Goal: Ask a question: Seek information or help from site administrators or community

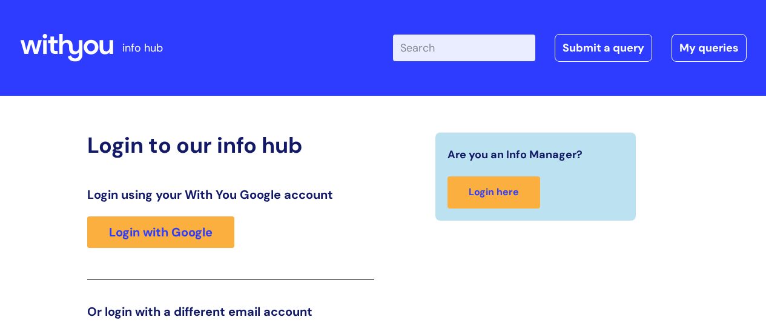
scroll to position [185, 0]
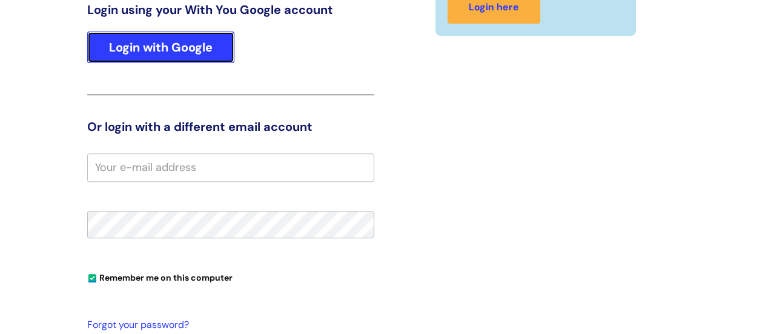
click at [163, 50] on link "Login with Google" at bounding box center [160, 48] width 147 height 32
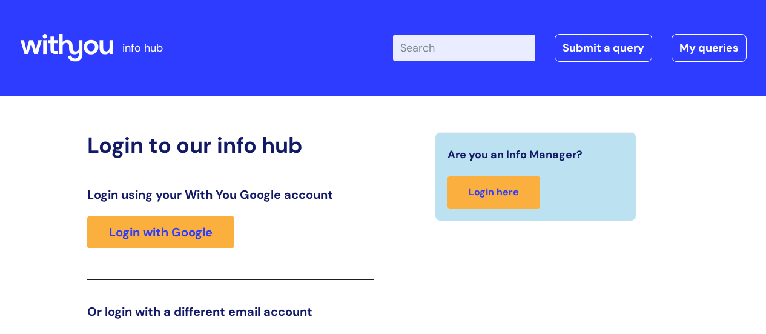
scroll to position [185, 0]
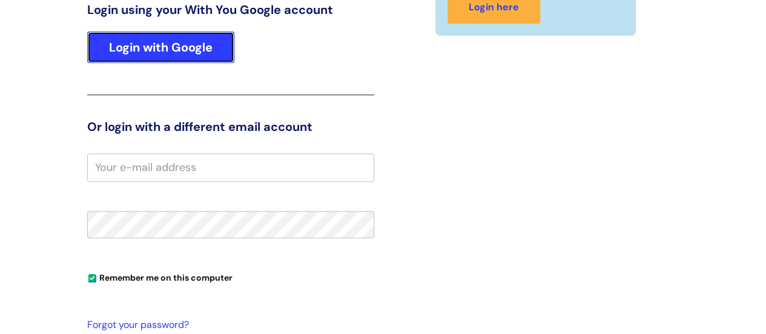
click at [183, 45] on link "Login with Google" at bounding box center [160, 48] width 147 height 32
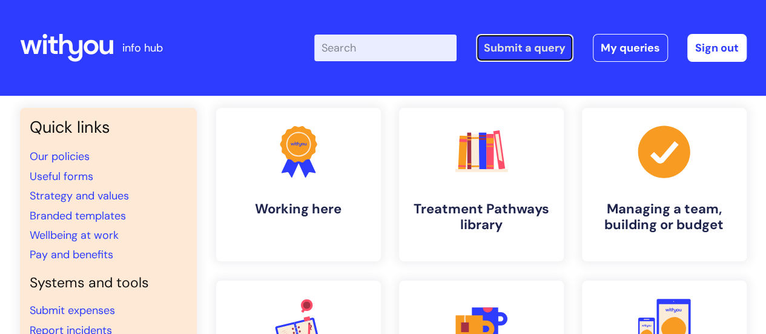
click at [554, 55] on link "Submit a query" at bounding box center [525, 48] width 98 height 28
